Goal: Find specific fact: Find specific fact

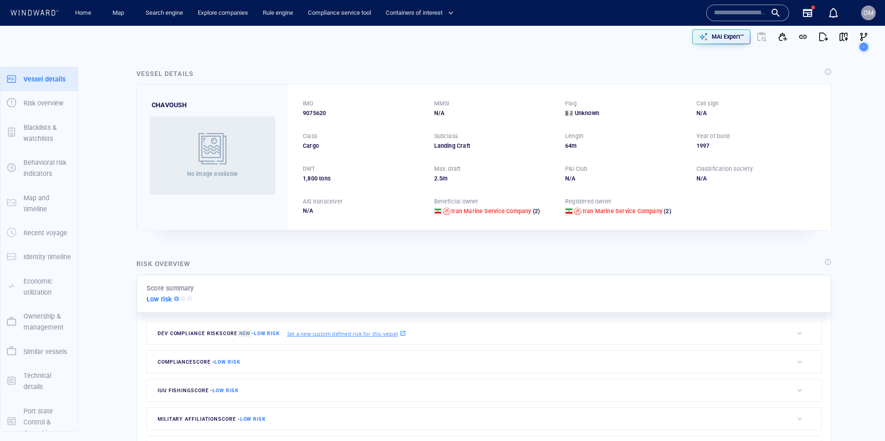
click at [322, 113] on span "9075620" at bounding box center [314, 113] width 23 height 8
copy span "9075620"
click at [321, 115] on span "8823070" at bounding box center [314, 113] width 23 height 8
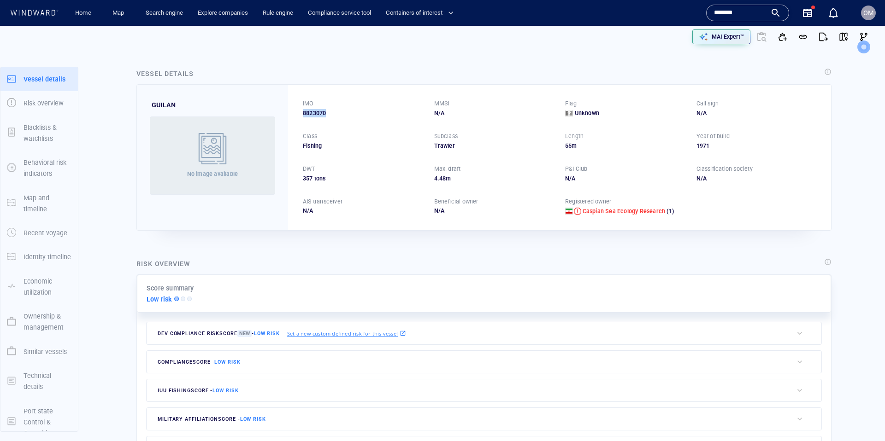
copy span "8823070"
